Goal: Connect with others: Participate in discussion

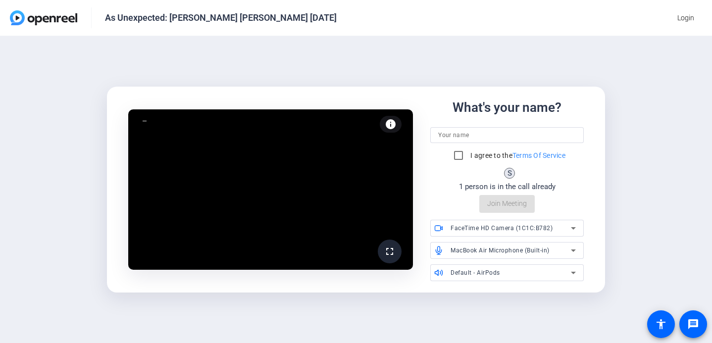
click at [482, 139] on input at bounding box center [507, 135] width 138 height 12
type input "L"
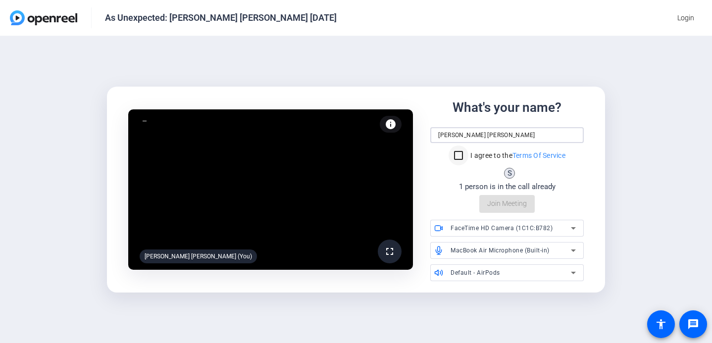
type input "[PERSON_NAME] [PERSON_NAME]"
click at [464, 156] on input "I agree to the Terms Of Service" at bounding box center [458, 156] width 20 height 20
checkbox input "true"
click at [509, 205] on span "Join Meeting" at bounding box center [507, 203] width 40 height 10
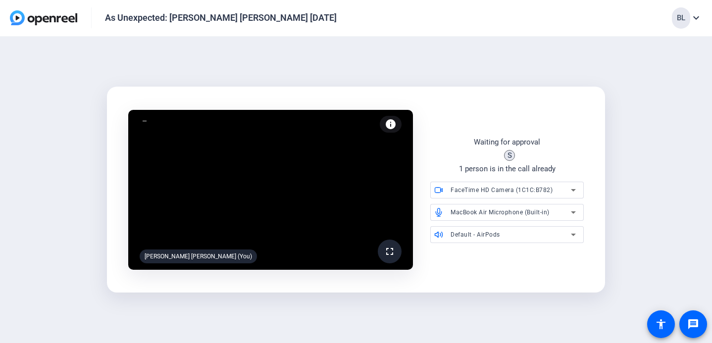
click at [525, 212] on span "MacBook Air Microphone (Built-in)" at bounding box center [499, 212] width 99 height 7
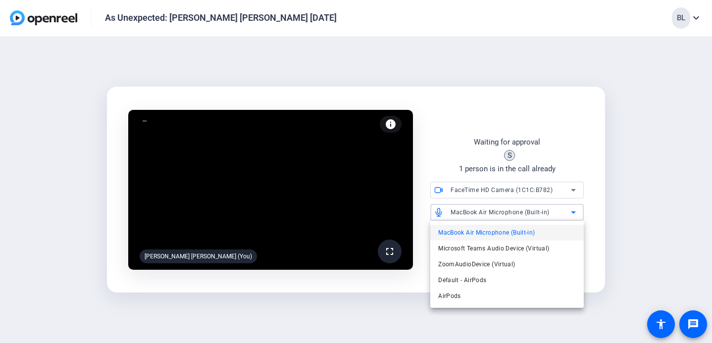
click at [594, 207] on div at bounding box center [356, 171] width 712 height 343
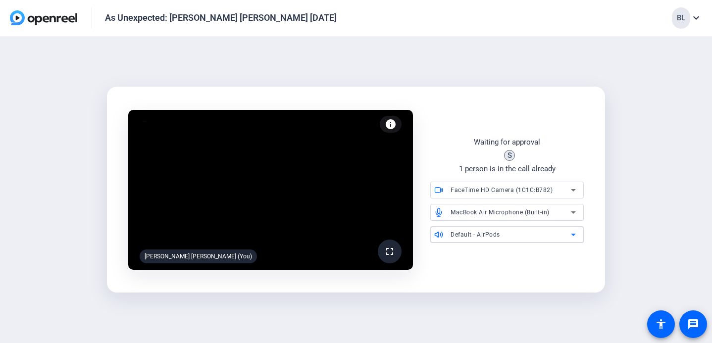
click at [555, 233] on div "Default - AirPods" at bounding box center [510, 234] width 120 height 12
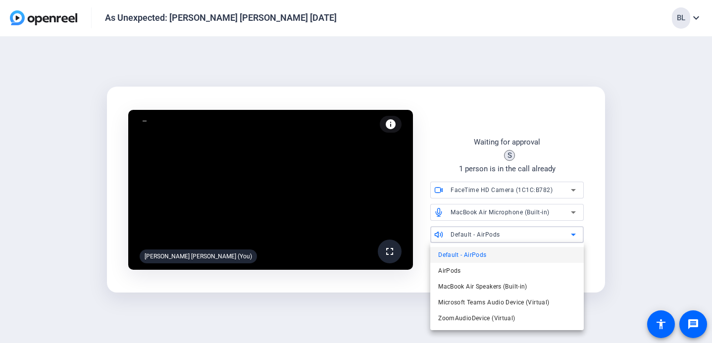
click at [546, 215] on div at bounding box center [356, 171] width 712 height 343
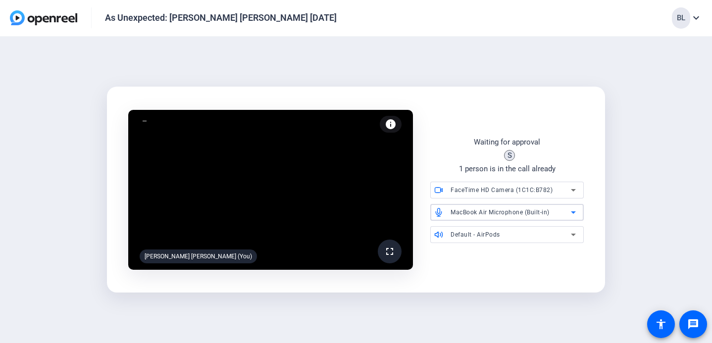
click at [546, 215] on span "MacBook Air Microphone (Built-in)" at bounding box center [499, 212] width 99 height 7
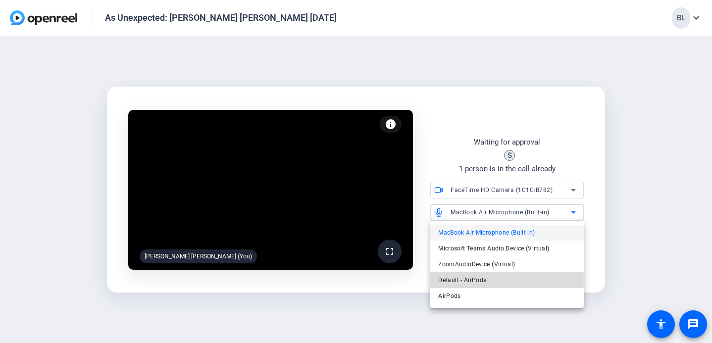
click at [476, 280] on span "Default - AirPods" at bounding box center [462, 280] width 48 height 12
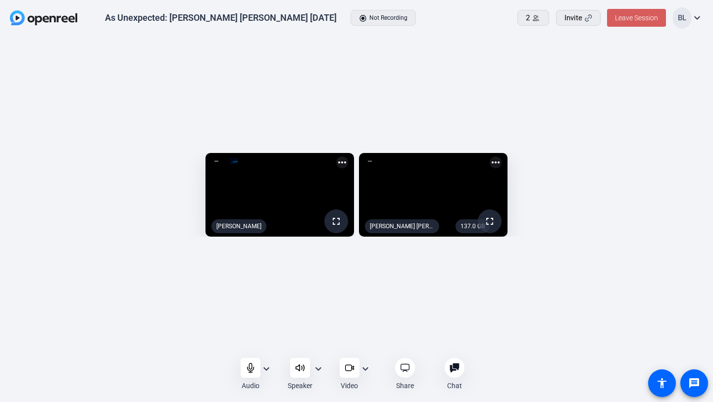
click at [638, 25] on span at bounding box center [636, 18] width 59 height 24
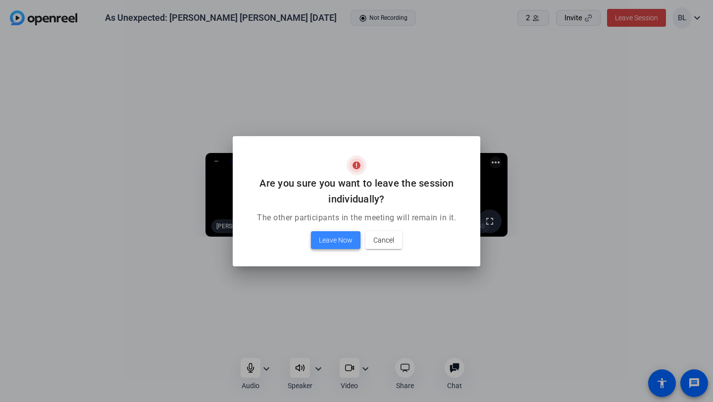
click at [344, 243] on span "Leave Now" at bounding box center [336, 240] width 34 height 12
